Goal: Use online tool/utility: Utilize a website feature to perform a specific function

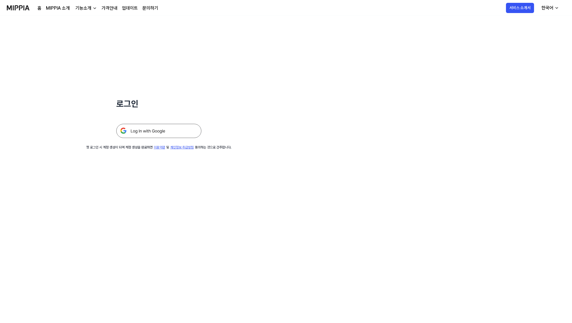
click at [147, 127] on img at bounding box center [158, 131] width 85 height 14
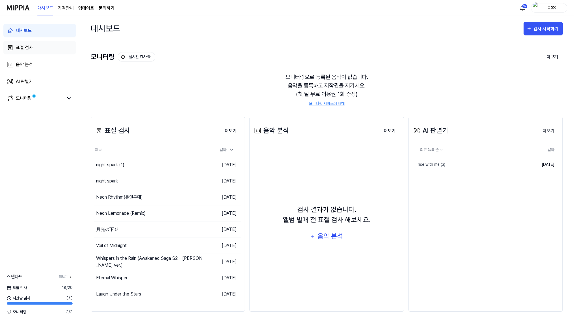
click at [24, 46] on div "표절 검사" at bounding box center [24, 47] width 17 height 7
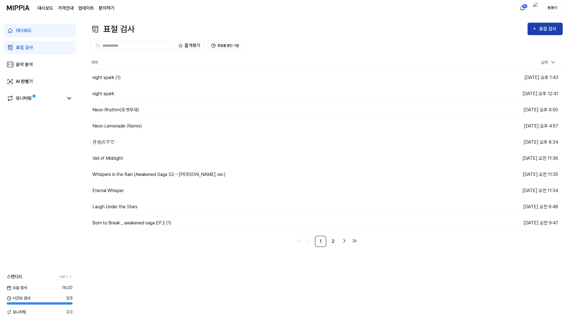
click at [546, 29] on div "표절 검사" at bounding box center [548, 28] width 19 height 7
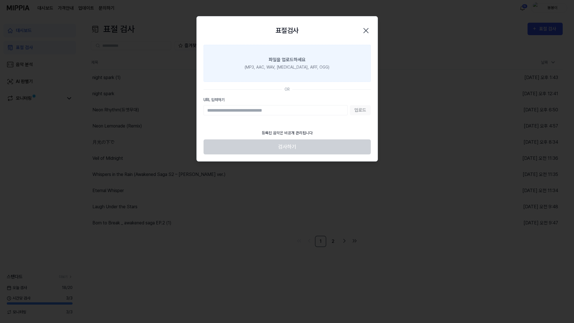
click at [275, 58] on div "파일을 업로드하세요" at bounding box center [287, 59] width 37 height 7
click at [0, 0] on input "파일을 업로드하세요 (MP3, AAC, WAV, [MEDICAL_DATA], AIFF, OGG)" at bounding box center [0, 0] width 0 height 0
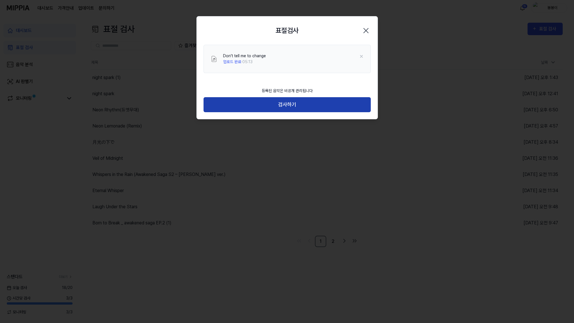
click at [285, 104] on button "검사하기" at bounding box center [287, 104] width 167 height 15
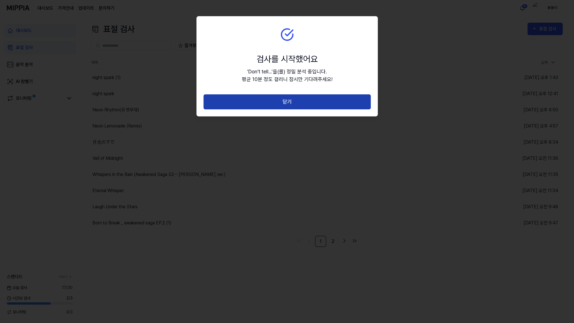
click at [300, 103] on button "닫기" at bounding box center [287, 101] width 167 height 15
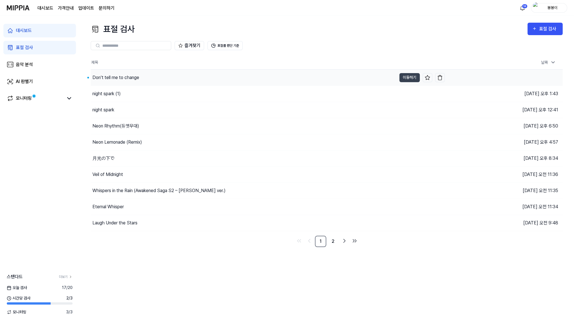
click at [107, 76] on div "Don’t tell me to change" at bounding box center [115, 77] width 47 height 7
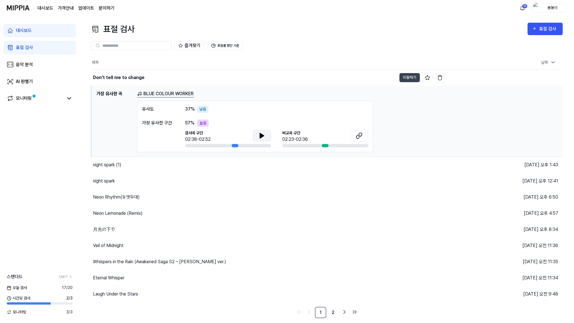
click at [257, 134] on button at bounding box center [262, 135] width 18 height 11
click at [357, 136] on icon at bounding box center [359, 135] width 7 height 7
click at [410, 78] on button "이동하기" at bounding box center [410, 77] width 20 height 9
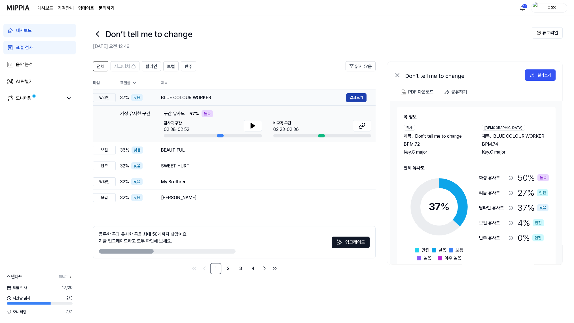
click at [356, 102] on button "결과보기" at bounding box center [356, 97] width 20 height 9
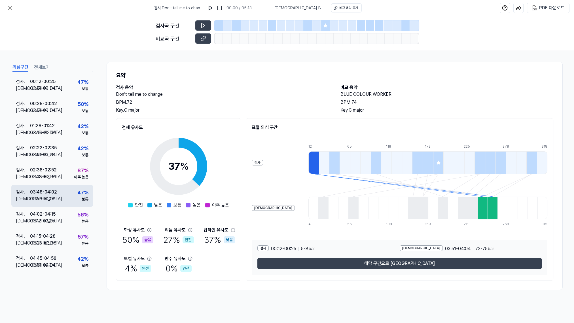
scroll to position [23, 0]
